Goal: Information Seeking & Learning: Check status

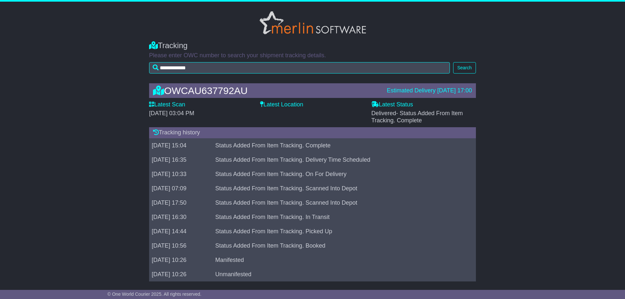
drag, startPoint x: 372, startPoint y: 91, endPoint x: 482, endPoint y: 93, distance: 109.8
click at [482, 93] on div "OWCAU637792AU Estimated Delivery 29 Aug 2025 17:00 Latest Scan 28 August 2025 -…" at bounding box center [312, 184] width 625 height 215
click at [359, 136] on div "Tracking history" at bounding box center [312, 132] width 327 height 11
drag, startPoint x: 360, startPoint y: 140, endPoint x: 241, endPoint y: 144, distance: 119.6
click at [241, 144] on td "Status Added From Item Tracking. Complete" at bounding box center [340, 145] width 255 height 14
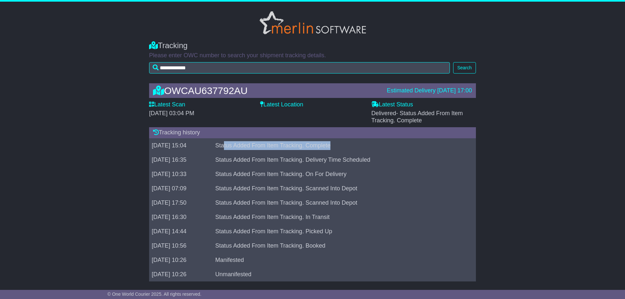
drag, startPoint x: 282, startPoint y: 148, endPoint x: 345, endPoint y: 151, distance: 63.6
click at [285, 148] on td "Status Added From Item Tracking. Complete" at bounding box center [340, 145] width 255 height 14
click at [371, 150] on td "Status Added From Item Tracking. Complete" at bounding box center [340, 145] width 255 height 14
drag, startPoint x: 371, startPoint y: 147, endPoint x: 237, endPoint y: 151, distance: 133.6
click at [237, 151] on td "Status Added From Item Tracking. Complete" at bounding box center [340, 145] width 255 height 14
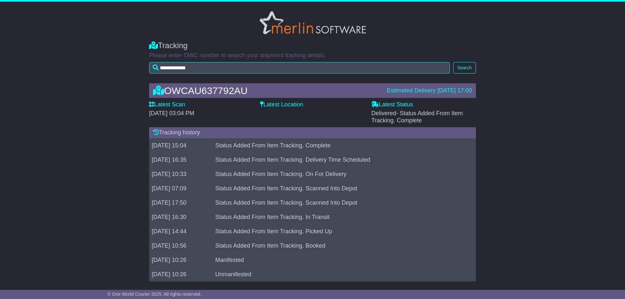
click at [375, 149] on td "Status Added From Item Tracking. Complete" at bounding box center [340, 145] width 255 height 14
drag, startPoint x: 372, startPoint y: 87, endPoint x: 472, endPoint y: 91, distance: 100.4
click at [472, 91] on div "OWCAU637792AU Estimated Delivery 29 Aug 2025 17:00" at bounding box center [313, 90] width 326 height 11
click at [169, 91] on div "OWCAU637792AU" at bounding box center [267, 90] width 234 height 11
drag, startPoint x: 150, startPoint y: 91, endPoint x: 192, endPoint y: 88, distance: 42.1
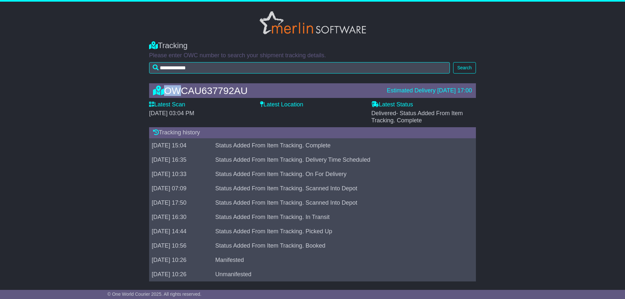
click at [191, 88] on div "OWCAU637792AU" at bounding box center [267, 90] width 234 height 11
click at [192, 88] on div "OWCAU637792AU" at bounding box center [267, 90] width 234 height 11
click at [457, 67] on button "Search" at bounding box center [464, 67] width 23 height 11
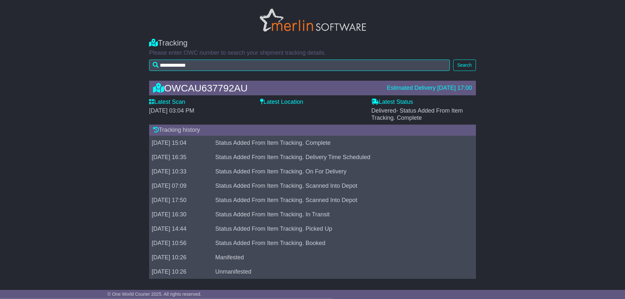
scroll to position [6, 0]
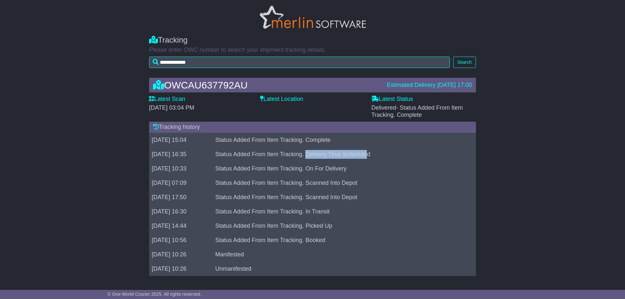
drag, startPoint x: 323, startPoint y: 153, endPoint x: 389, endPoint y: 152, distance: 65.8
click at [389, 152] on td "Status Added From Item Tracking. Delivery Time Scheduled" at bounding box center [340, 154] width 255 height 14
